Goal: Go to known website: Access a specific website the user already knows

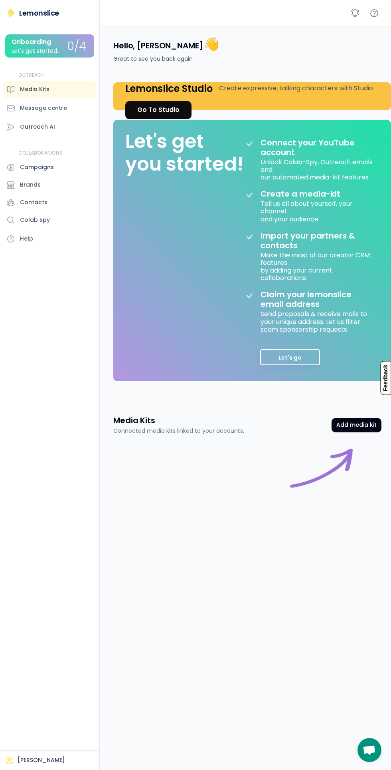
click at [164, 109] on div "Go To Studio" at bounding box center [158, 110] width 42 height 10
click at [148, 109] on div "Go To Studio" at bounding box center [158, 110] width 42 height 10
click at [165, 107] on div "Go To Studio" at bounding box center [158, 110] width 42 height 10
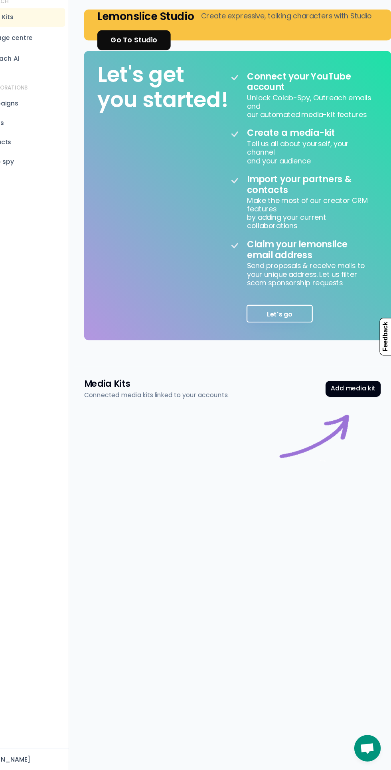
click at [159, 115] on link "Go To Studio" at bounding box center [158, 110] width 66 height 18
